Goal: Transaction & Acquisition: Download file/media

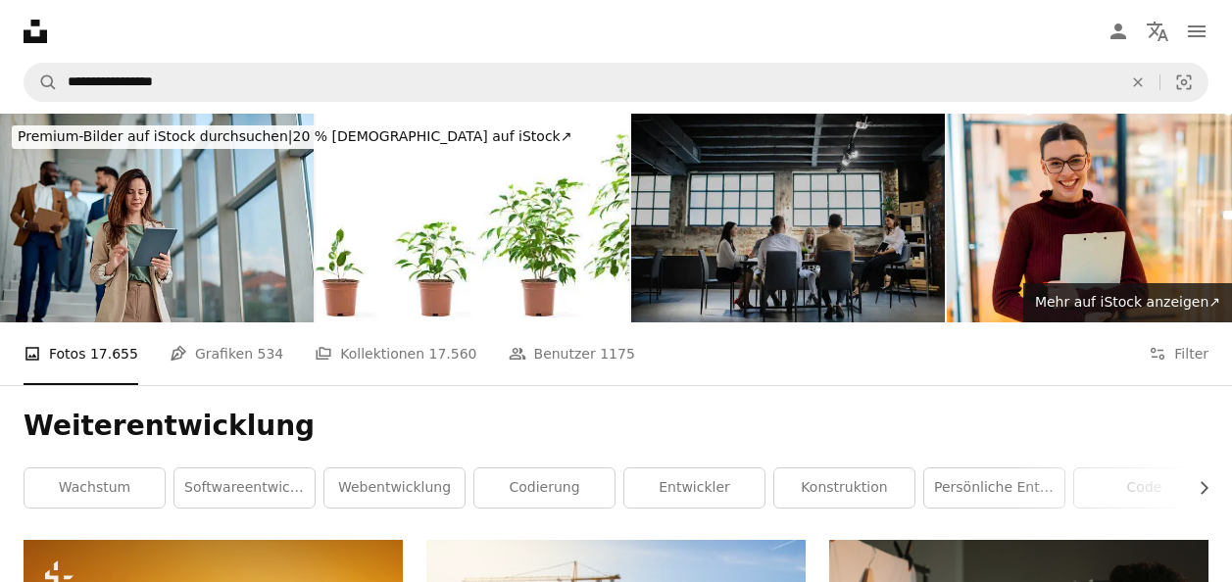
scroll to position [404, 0]
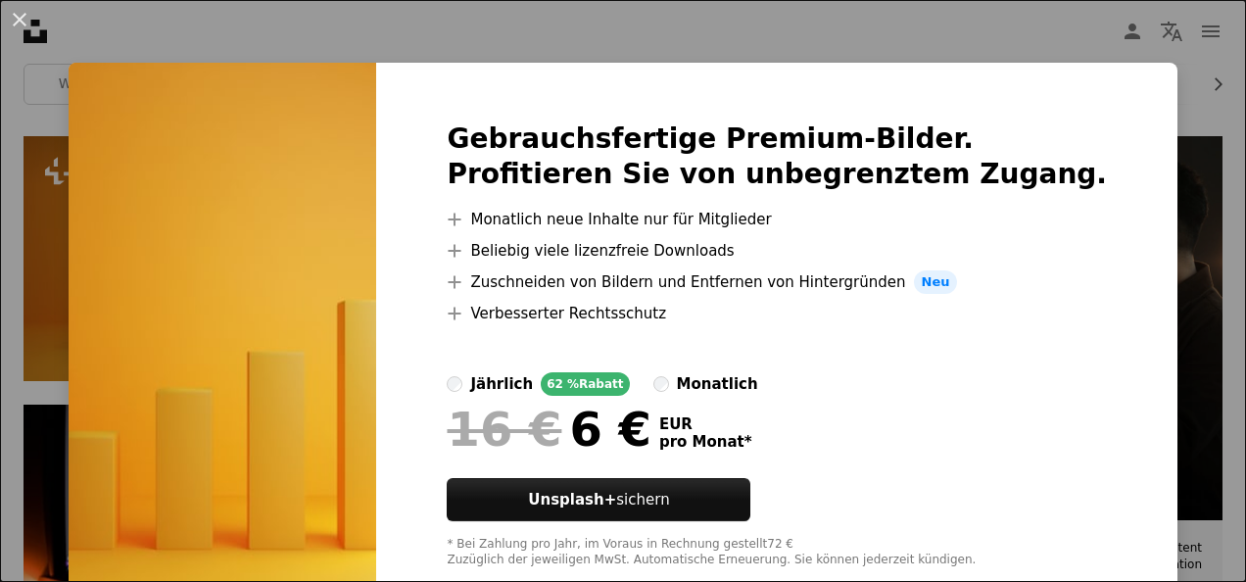
click at [762, 49] on div "An X shape Gebrauchsfertige Premium-Bilder. Profitieren Sie von unbegrenztem Zu…" at bounding box center [623, 291] width 1246 height 582
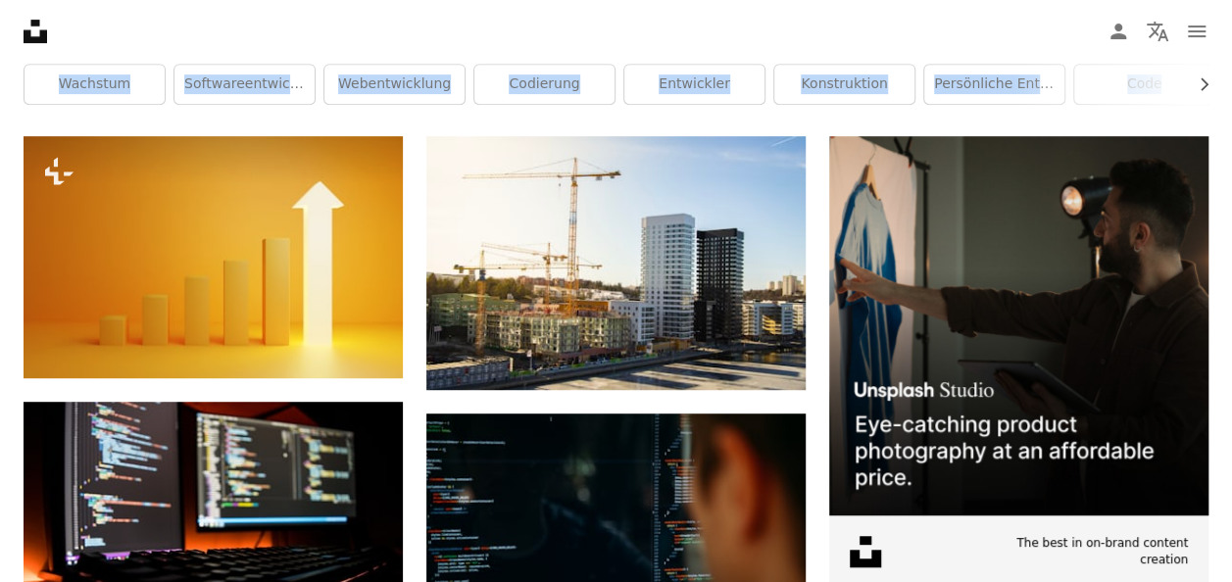
drag, startPoint x: 1227, startPoint y: 59, endPoint x: 1234, endPoint y: 74, distance: 17.1
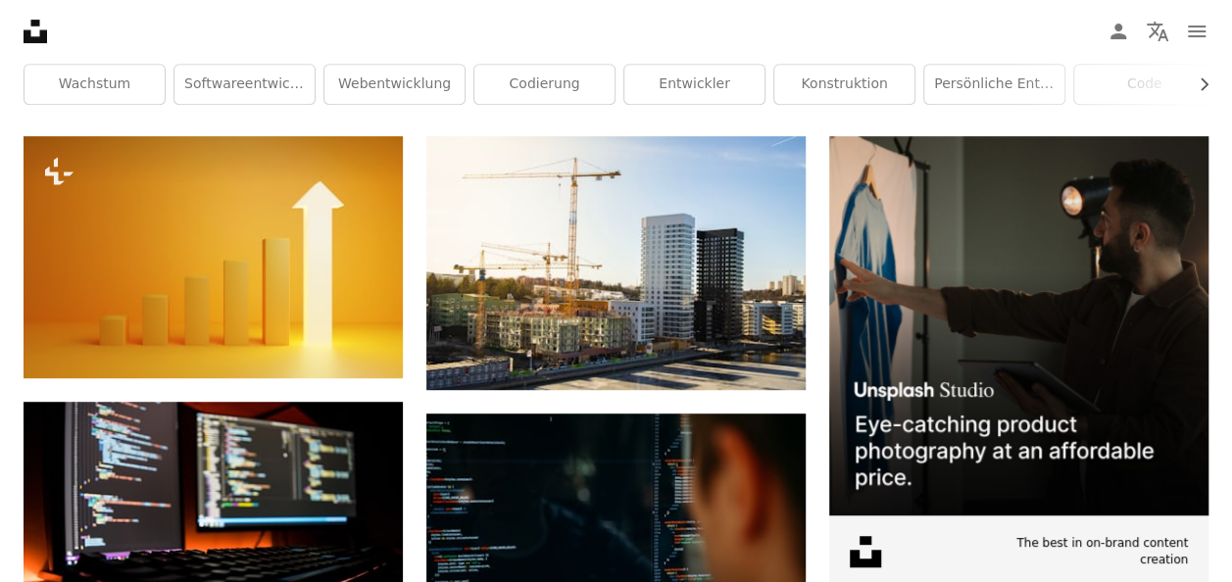
click at [770, 39] on nav "Unsplash logo Unsplash-Startseite A photo Pen Tool A compass A stack of folders…" at bounding box center [616, 31] width 1232 height 63
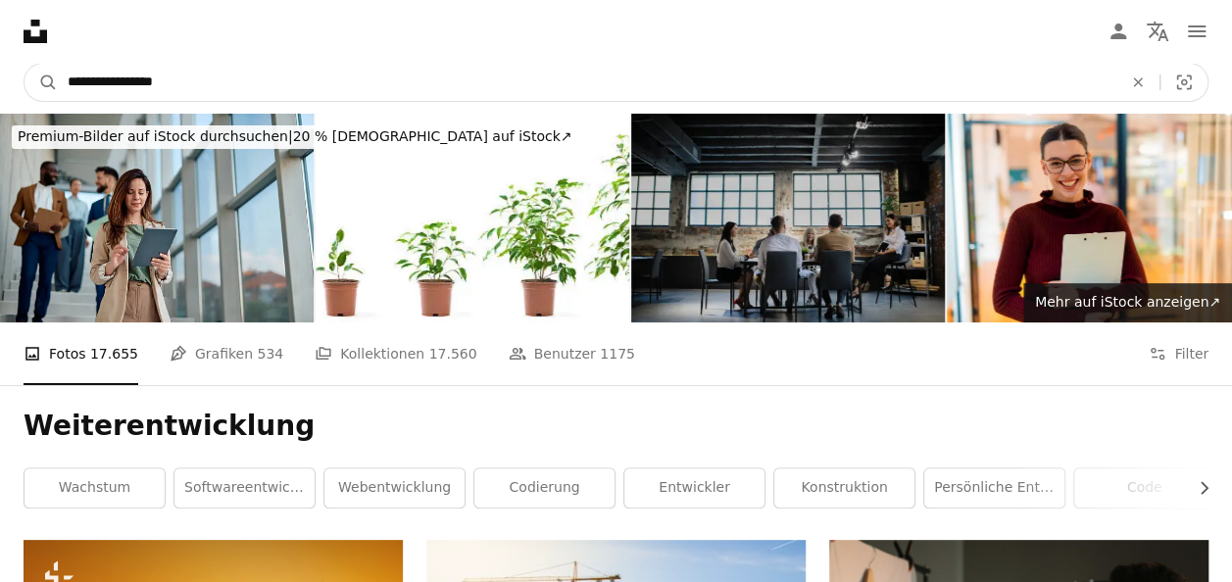
drag, startPoint x: 202, startPoint y: 80, endPoint x: -4, endPoint y: 86, distance: 205.8
type input "**********"
click at [24, 64] on button "A magnifying glass" at bounding box center [40, 82] width 33 height 37
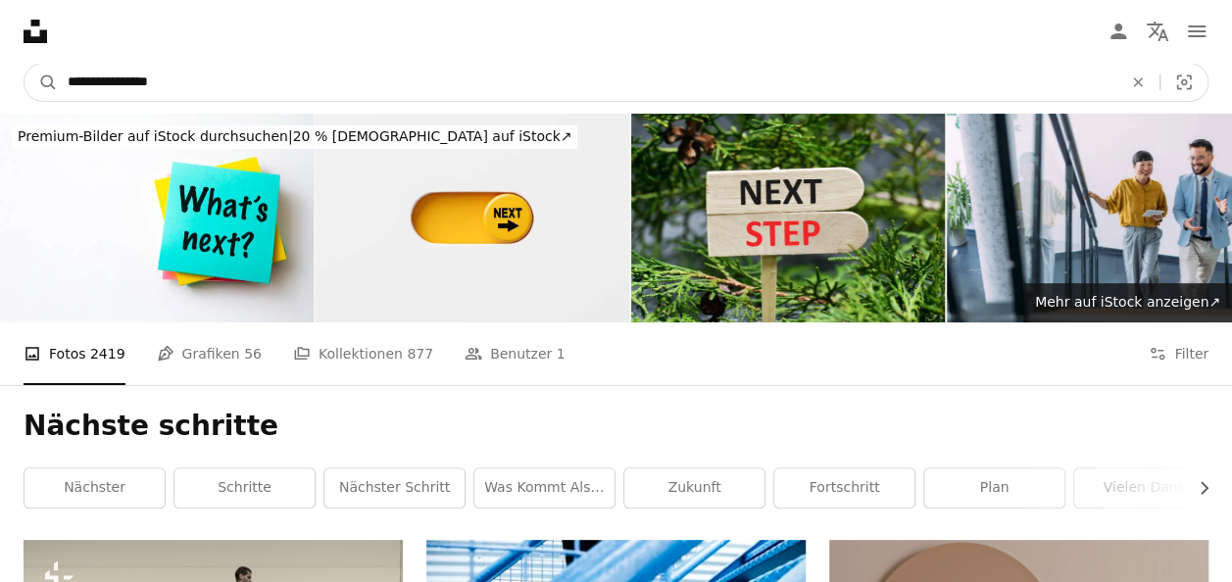
drag, startPoint x: 192, startPoint y: 80, endPoint x: -4, endPoint y: 82, distance: 196.0
type input "**********"
click button "A magnifying glass" at bounding box center [40, 82] width 33 height 37
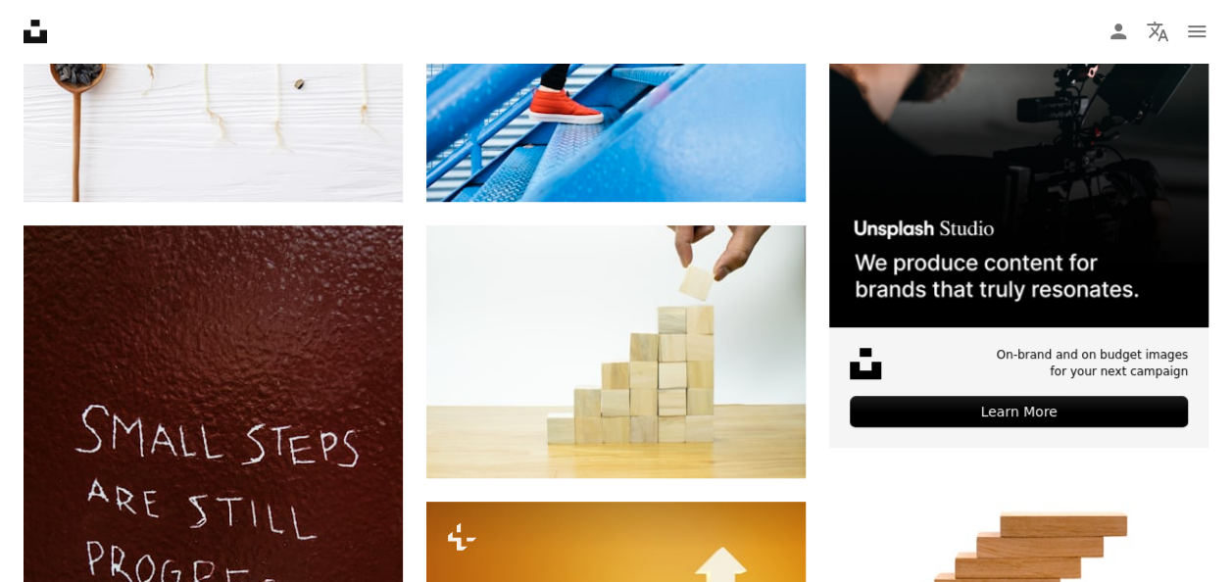
scroll to position [709, 0]
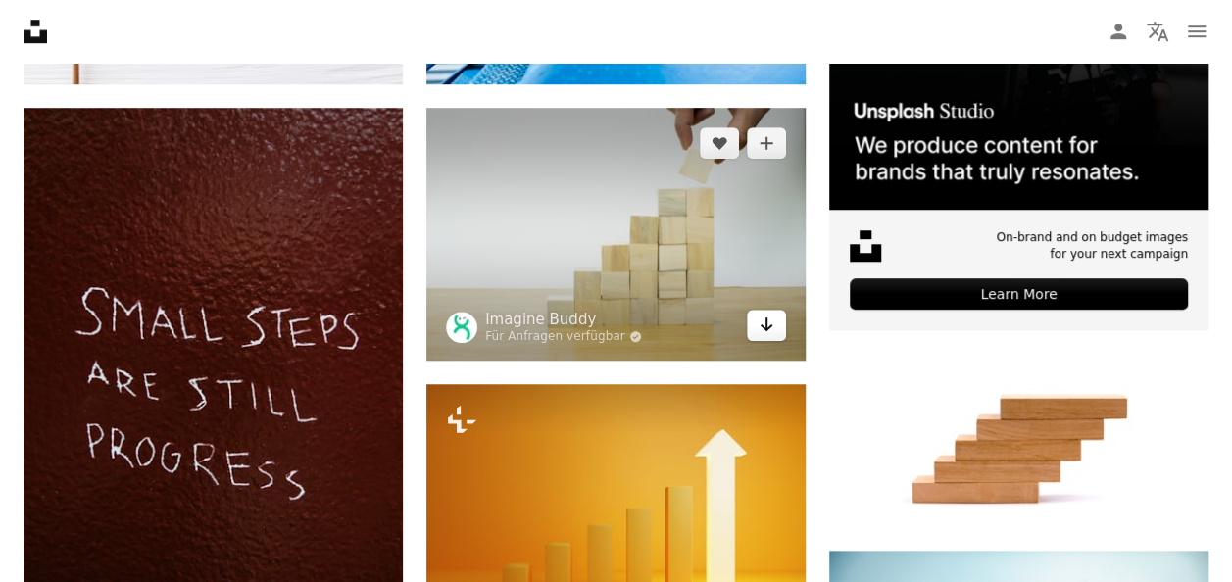
click at [762, 326] on icon "Herunterladen" at bounding box center [766, 324] width 13 height 14
